Goal: Task Accomplishment & Management: Use online tool/utility

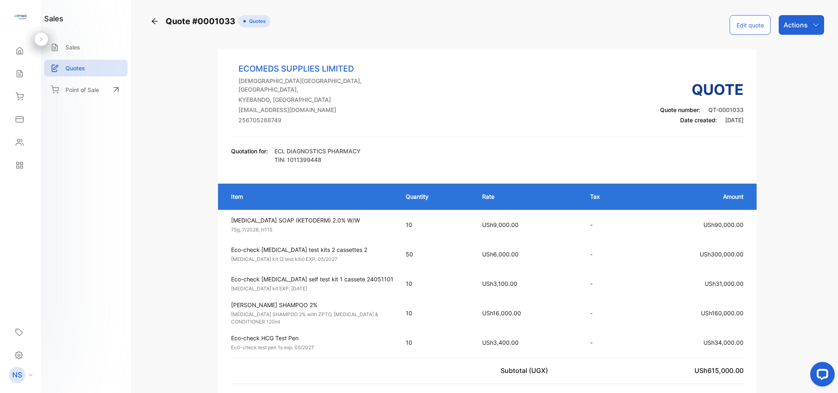
click at [81, 37] on div "sales Sales Quotes Point of Sale" at bounding box center [85, 58] width 83 height 90
click at [81, 43] on div "Sales" at bounding box center [85, 47] width 83 height 17
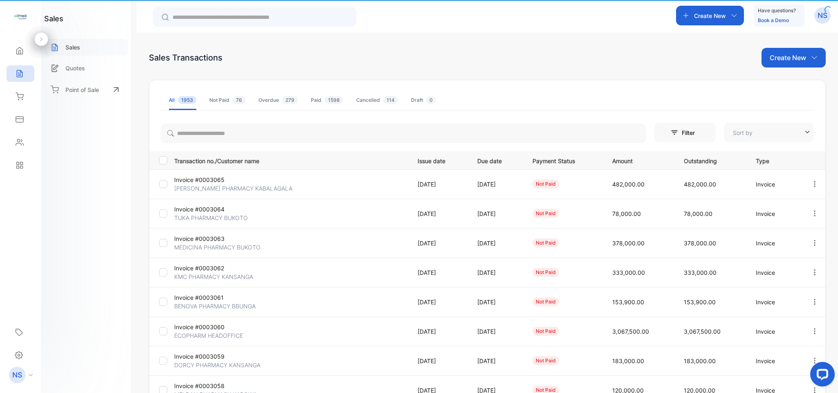
type input "**********"
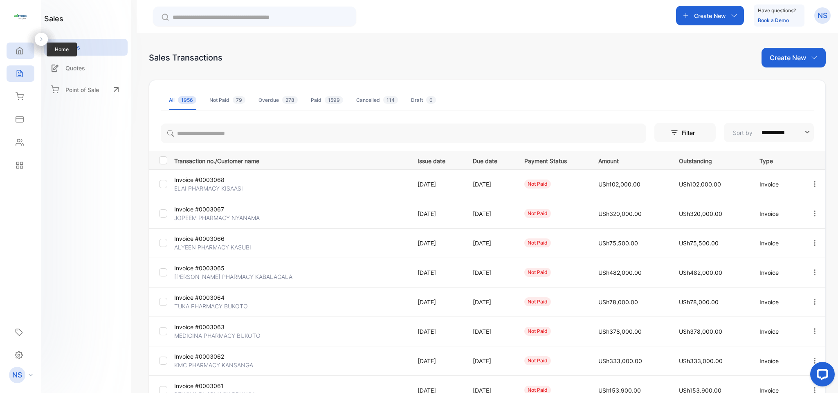
click at [16, 49] on icon at bounding box center [20, 51] width 8 height 8
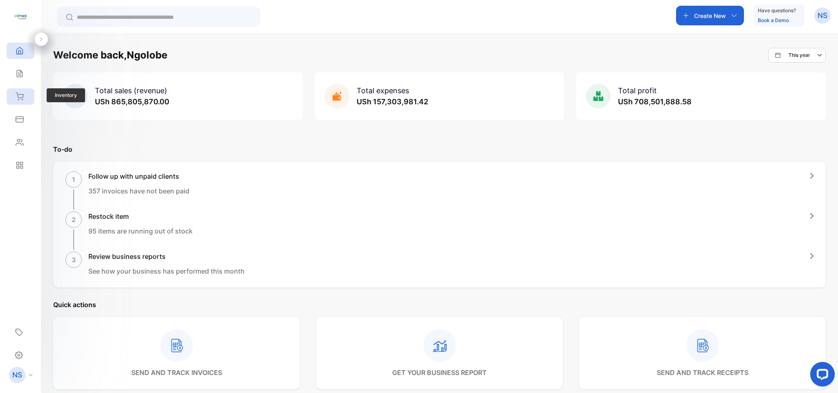
click at [20, 95] on icon at bounding box center [19, 96] width 7 height 7
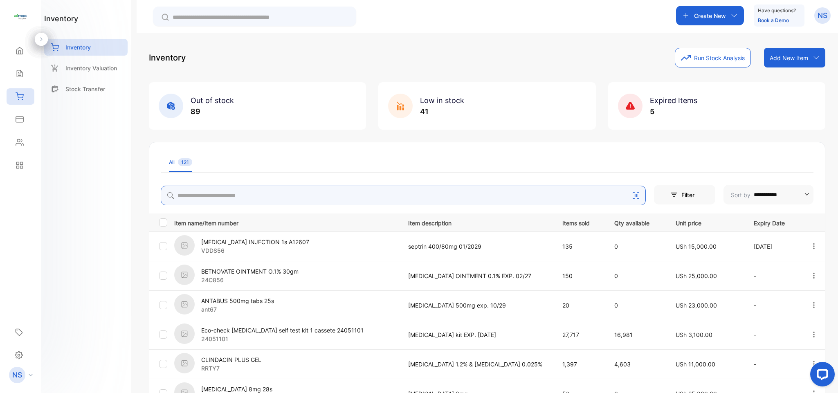
click at [211, 196] on input "search" at bounding box center [403, 196] width 485 height 20
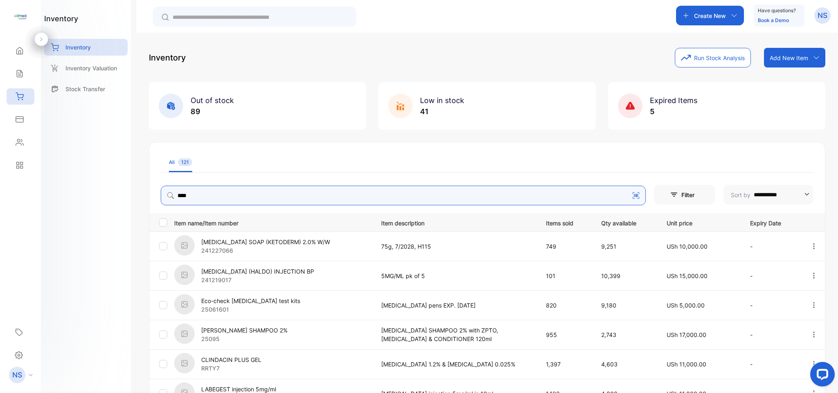
type input "*****"
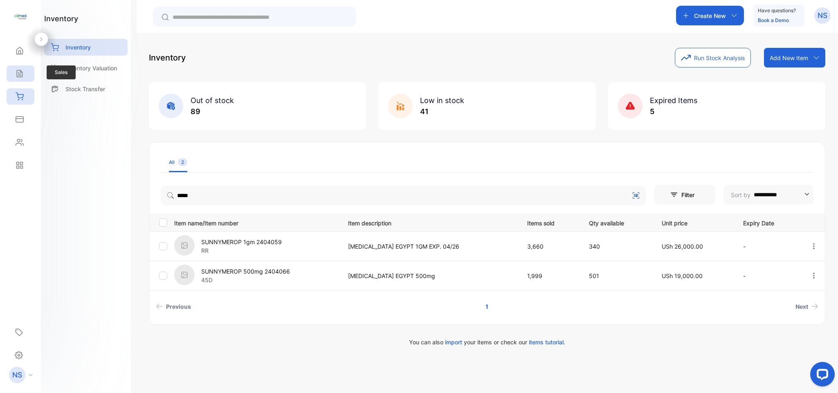
click at [22, 72] on icon at bounding box center [19, 73] width 5 height 7
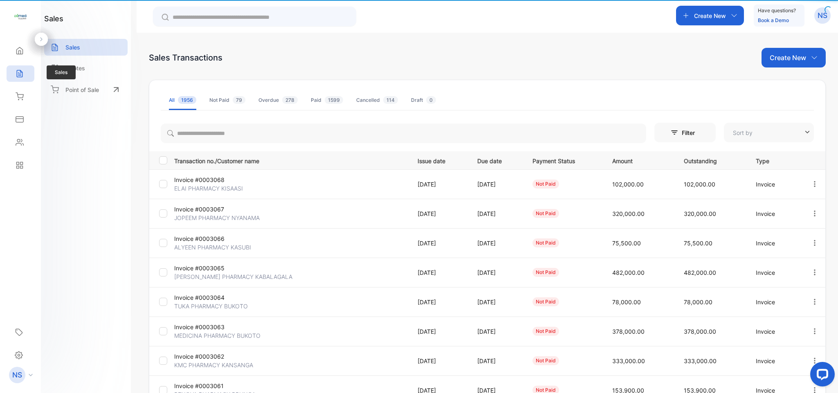
type input "**********"
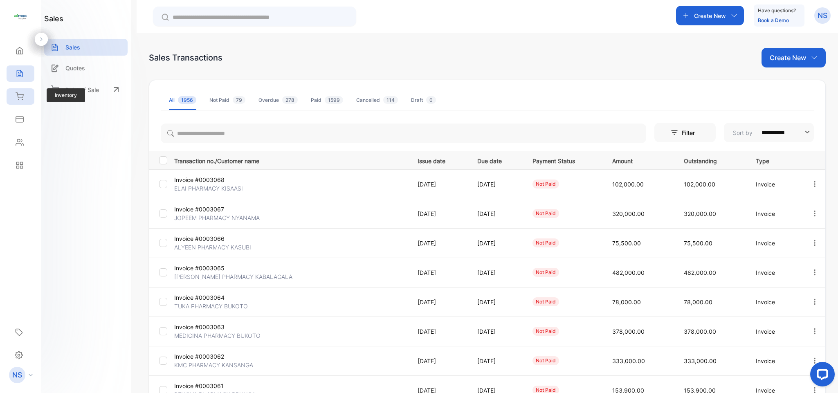
click at [21, 102] on div "Inventory" at bounding box center [21, 96] width 28 height 16
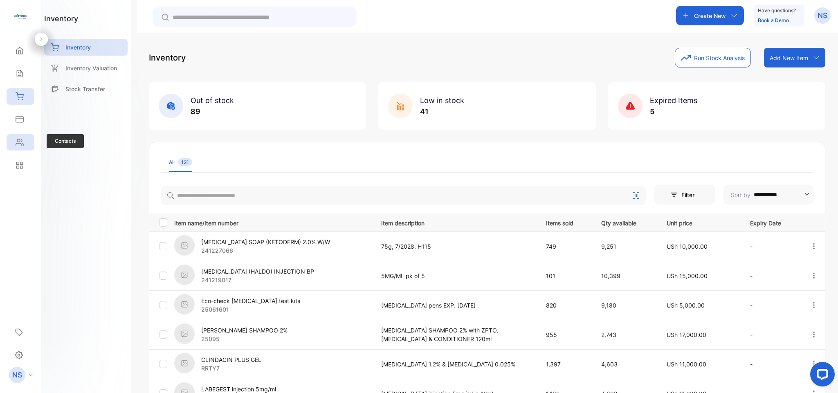
click at [18, 143] on icon at bounding box center [20, 142] width 8 height 8
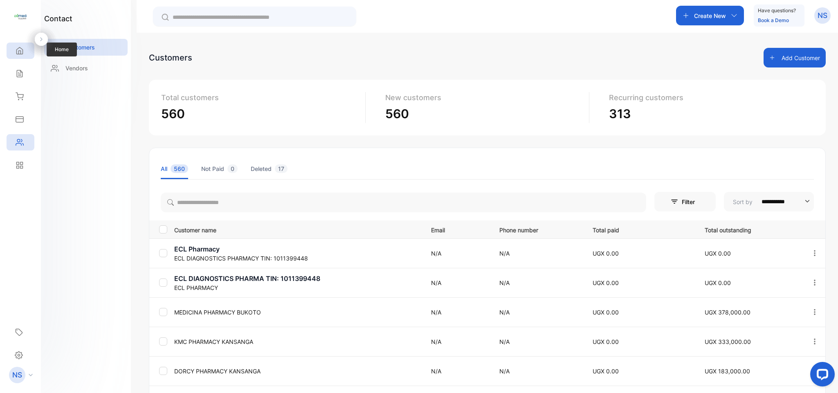
click at [26, 47] on div "Home" at bounding box center [21, 51] width 28 height 16
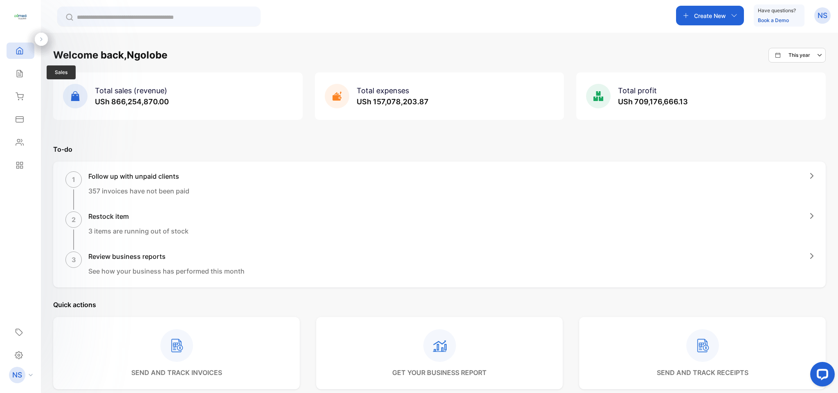
click at [20, 83] on div "Sales Sales" at bounding box center [21, 73] width 28 height 23
click at [22, 107] on div "Inventory Inventory" at bounding box center [21, 96] width 28 height 23
click at [21, 101] on icon at bounding box center [20, 96] width 8 height 8
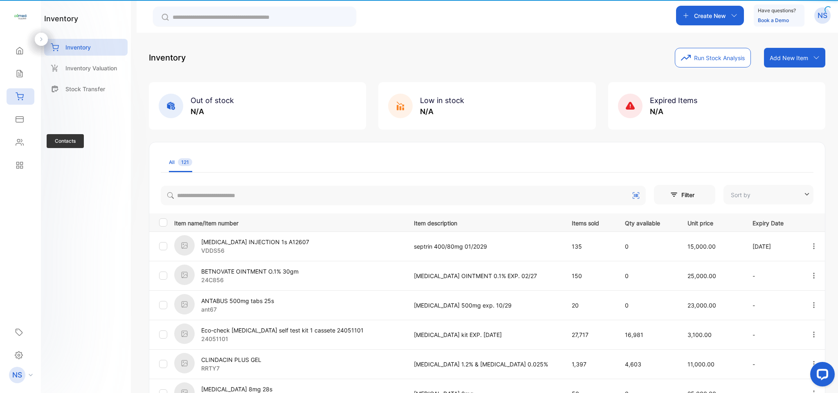
type input "**********"
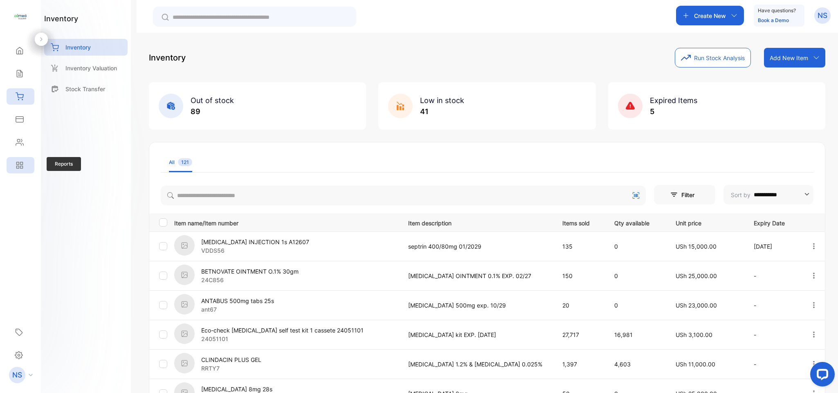
click at [21, 164] on icon at bounding box center [20, 165] width 8 height 8
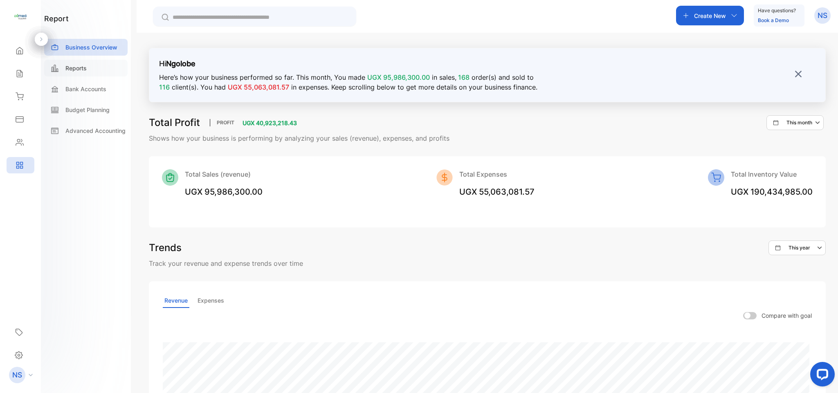
click at [117, 62] on div "Reports" at bounding box center [85, 68] width 83 height 17
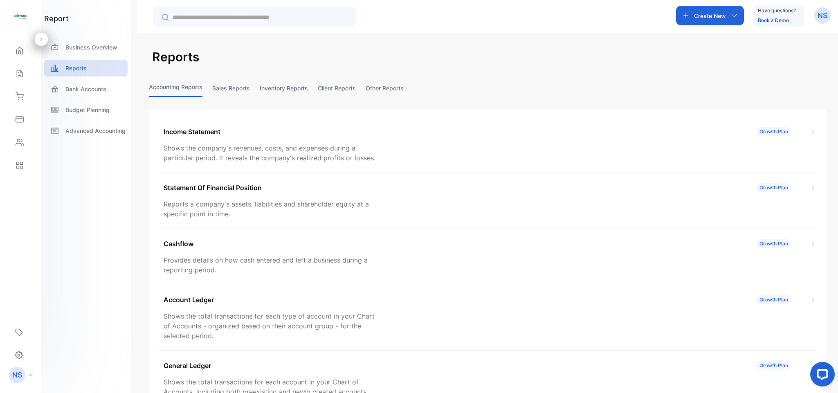
click at [236, 82] on button "Sales reports" at bounding box center [231, 88] width 38 height 18
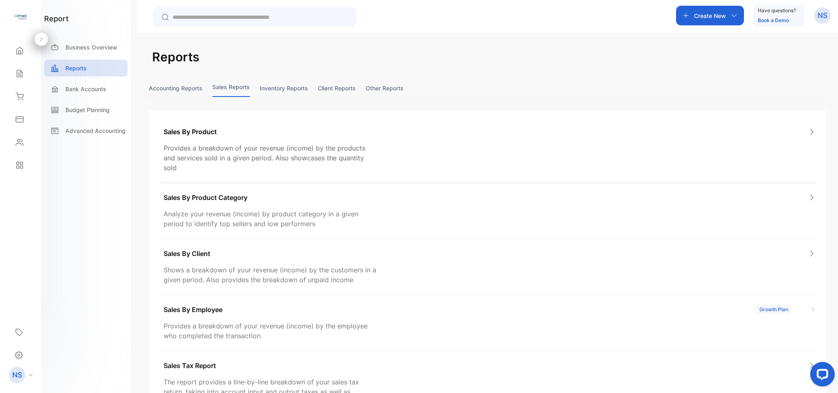
click at [447, 151] on div "Sales By Product Provides a breakdown of your revenue (income) by the products …" at bounding box center [487, 150] width 657 height 66
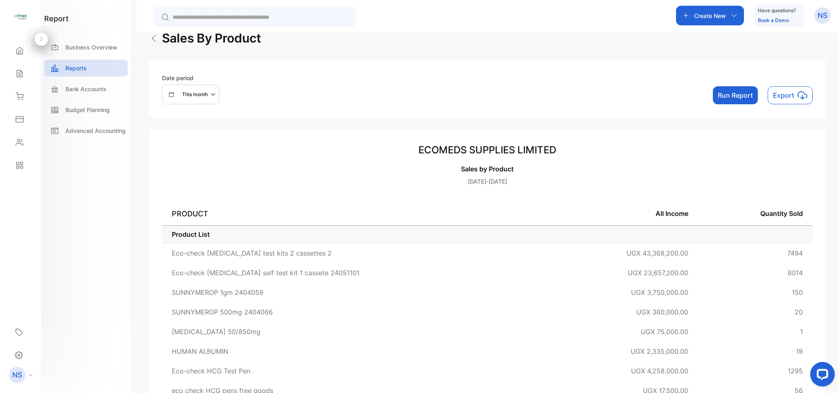
scroll to position [14, 0]
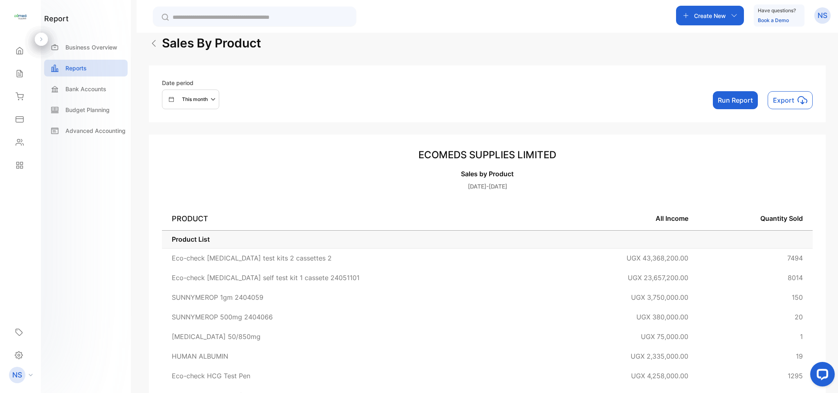
click at [214, 103] on icon "button" at bounding box center [214, 99] width 10 height 10
click at [177, 173] on p "Custom" at bounding box center [186, 175] width 18 height 7
select select "*"
select select "****"
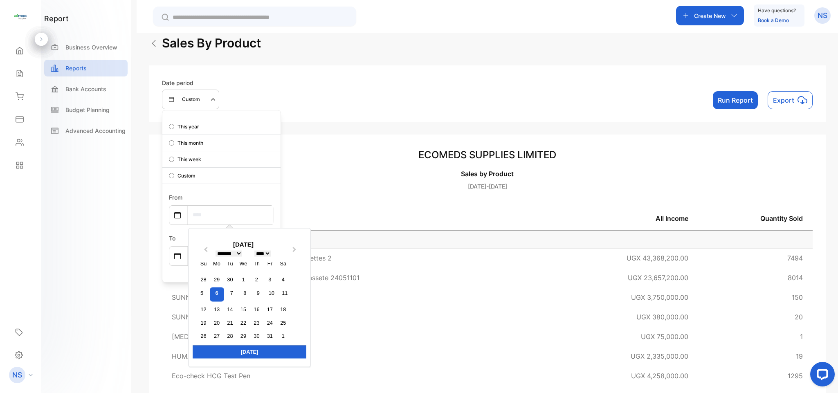
click at [200, 206] on input "text" at bounding box center [231, 215] width 86 height 18
drag, startPoint x: 200, startPoint y: 205, endPoint x: 221, endPoint y: 229, distance: 31.9
click at [221, 224] on div "Previous Month Next Month [DATE] ******* ******** ***** ***** *** **** **** ***…" at bounding box center [230, 215] width 86 height 19
click at [205, 254] on button "Previous Month" at bounding box center [204, 251] width 13 height 13
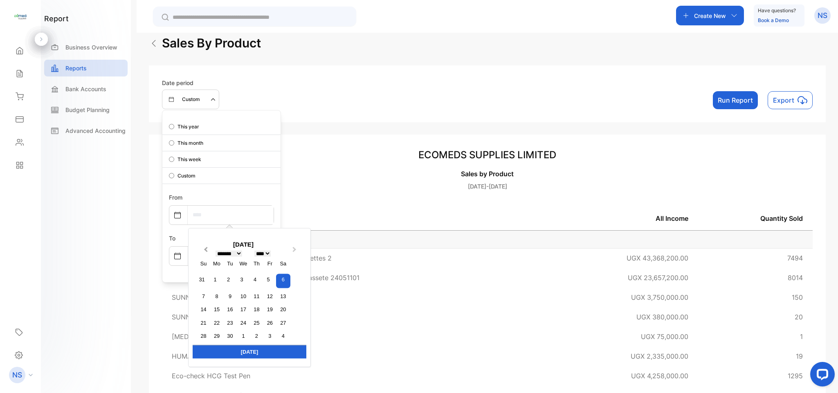
select select "*"
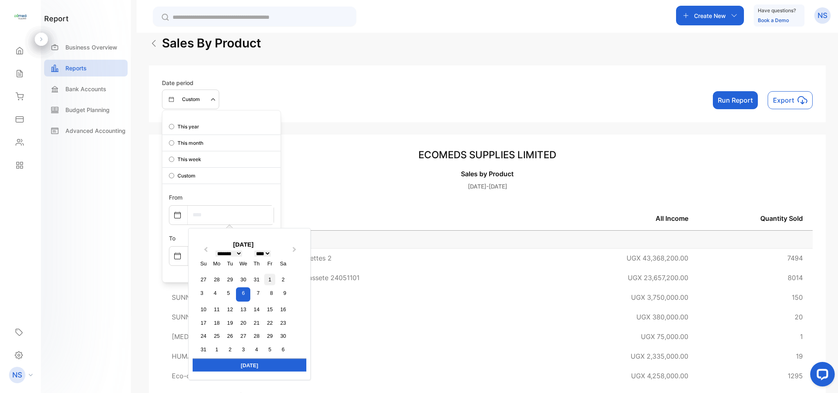
click at [271, 281] on div "1" at bounding box center [269, 279] width 11 height 11
type input "**********"
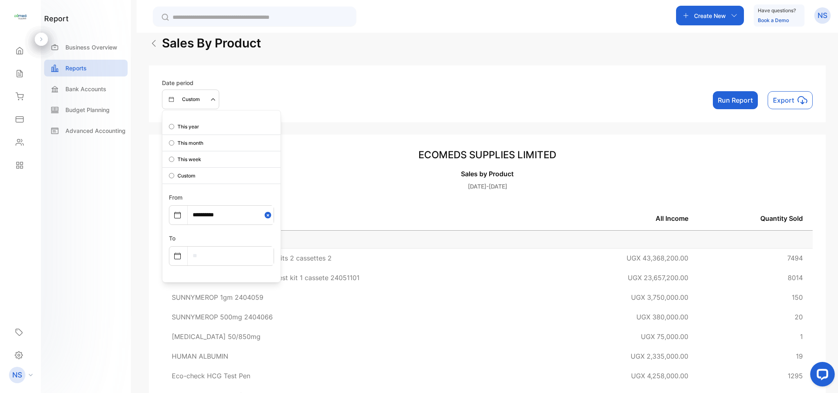
select select "*"
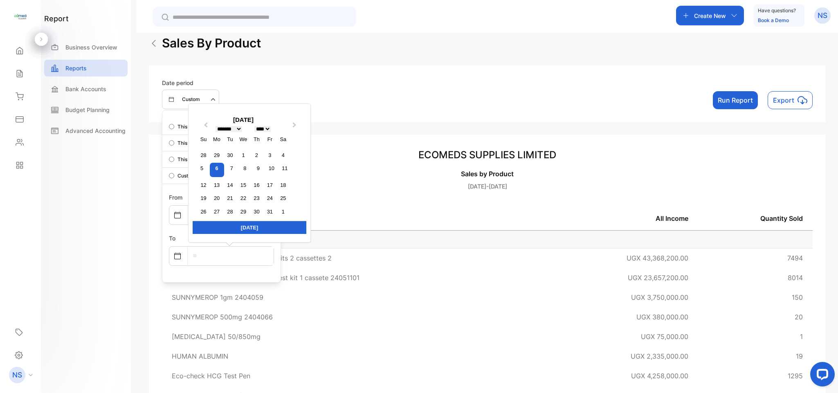
click at [225, 255] on input "text" at bounding box center [231, 256] width 86 height 18
click at [251, 222] on div "[DATE]" at bounding box center [250, 227] width 114 height 13
type input "**********"
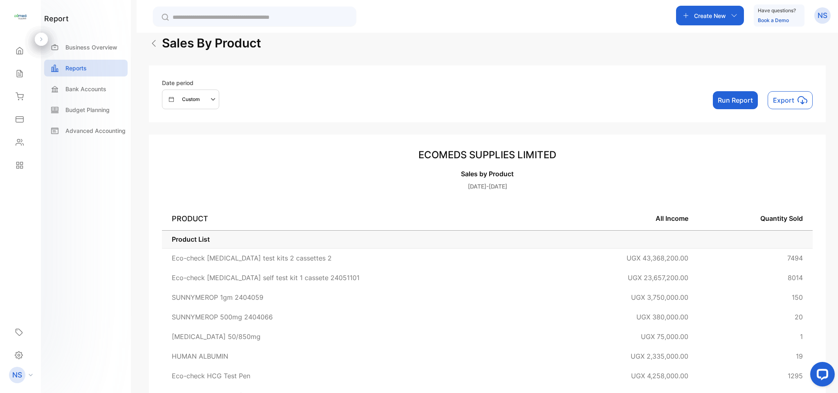
click at [741, 102] on button "Run Report" at bounding box center [735, 100] width 45 height 18
click at [738, 102] on button "Run Report" at bounding box center [735, 100] width 45 height 18
click at [740, 102] on button "Run Report" at bounding box center [735, 100] width 45 height 18
click at [669, 126] on div "sales by product Date period Custom Run Report Export ECOMEDS SUPPLIES LIMITED …" at bounding box center [487, 343] width 677 height 619
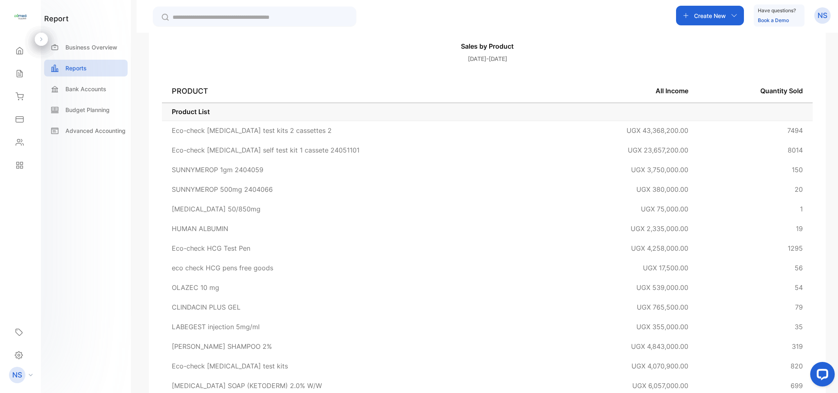
scroll to position [0, 0]
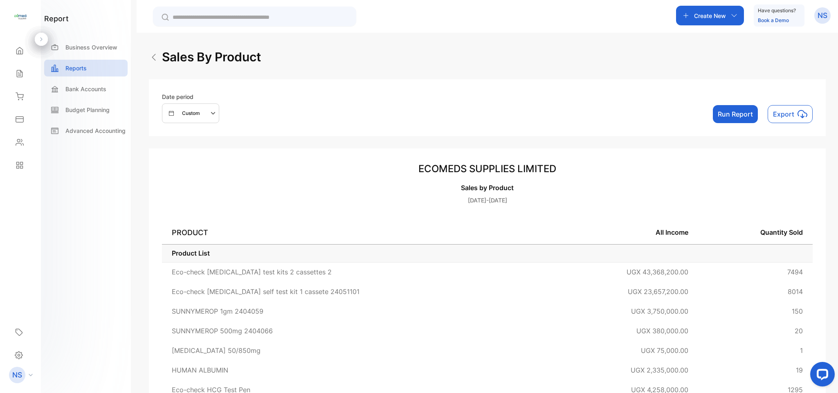
click at [725, 119] on button "Run Report" at bounding box center [735, 114] width 45 height 18
click at [199, 114] on p "Custom" at bounding box center [191, 113] width 18 height 7
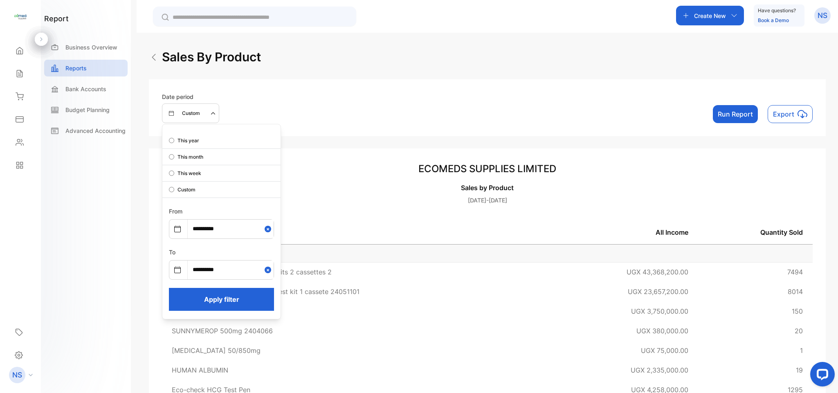
click at [223, 308] on button "Apply filter" at bounding box center [221, 299] width 105 height 23
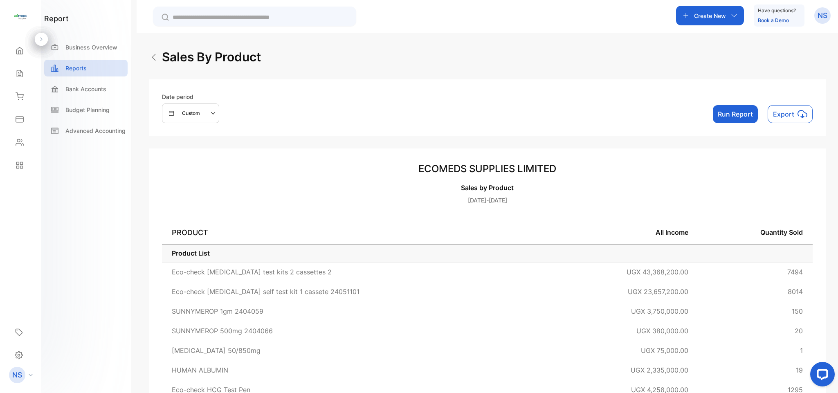
click at [733, 113] on button "Run Report" at bounding box center [735, 114] width 45 height 18
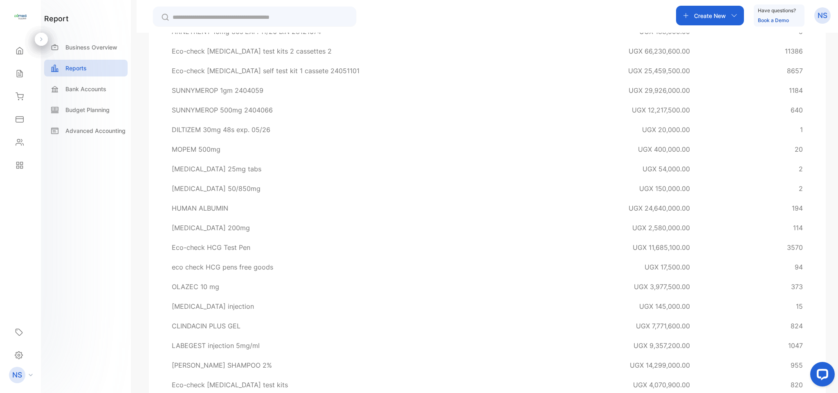
scroll to position [354, 0]
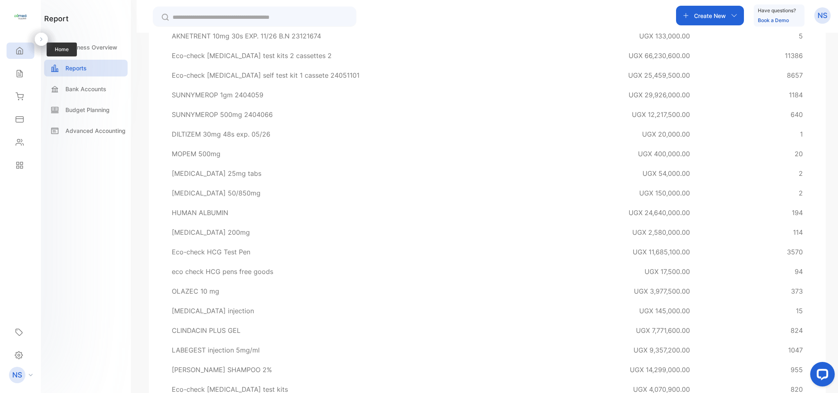
click at [21, 54] on icon at bounding box center [20, 51] width 8 height 8
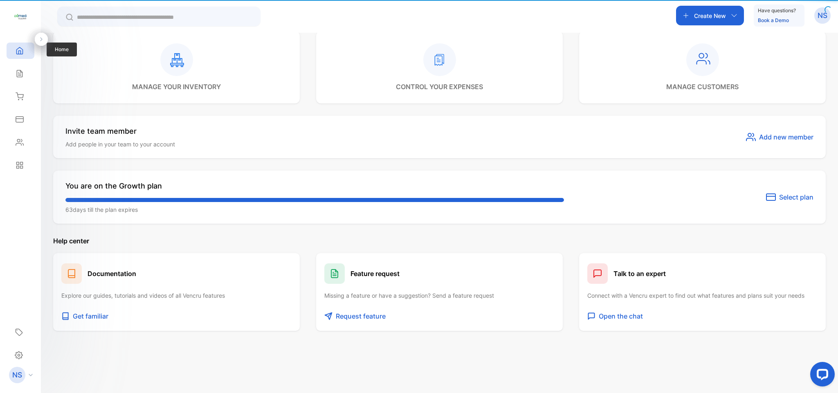
scroll to position [275, 0]
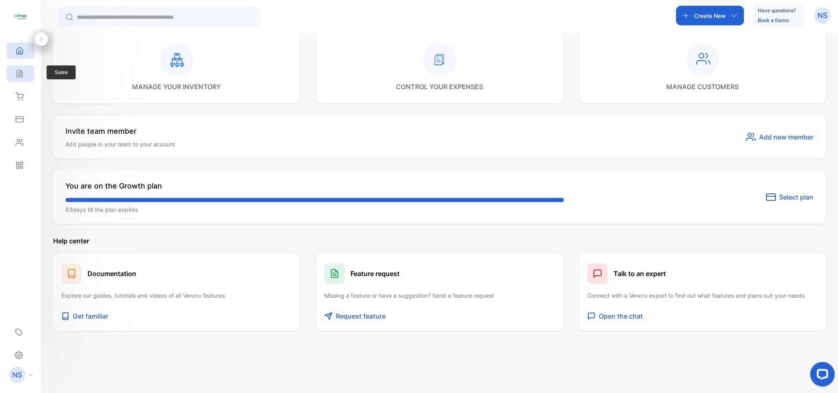
click at [22, 75] on icon at bounding box center [20, 74] width 8 height 8
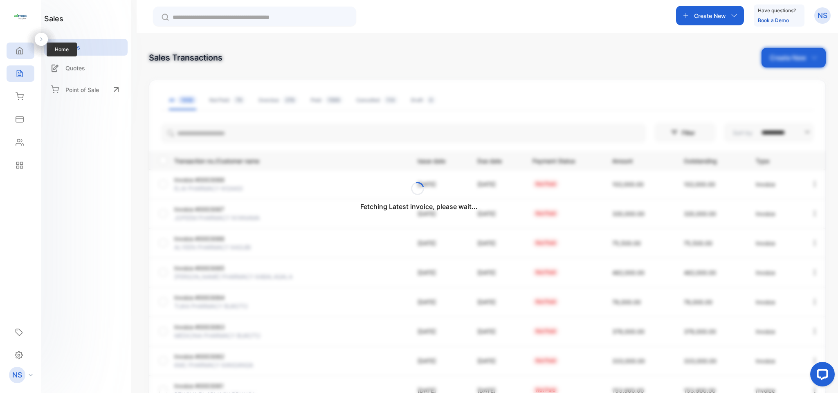
click at [29, 56] on div "Home" at bounding box center [21, 51] width 28 height 16
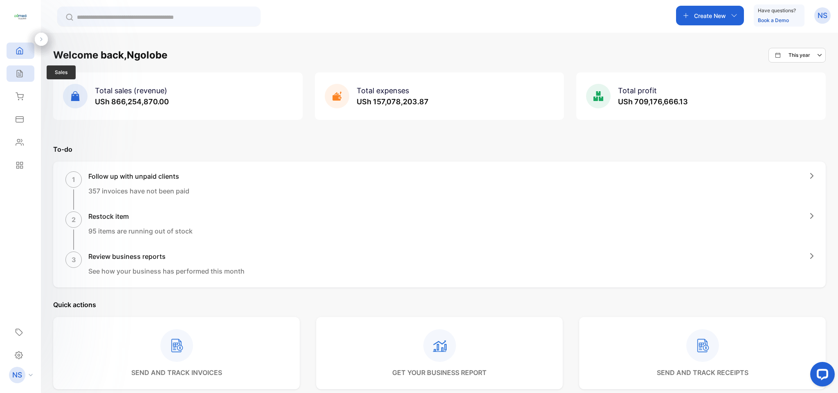
click at [24, 80] on div "Sales" at bounding box center [21, 73] width 28 height 16
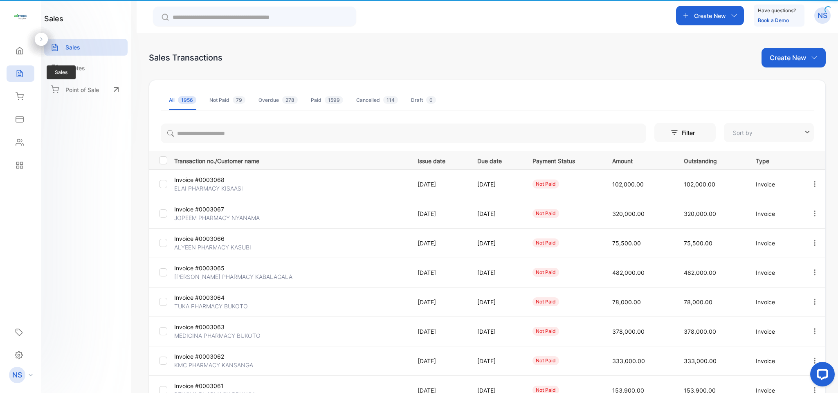
type input "**********"
